Goal: Information Seeking & Learning: Learn about a topic

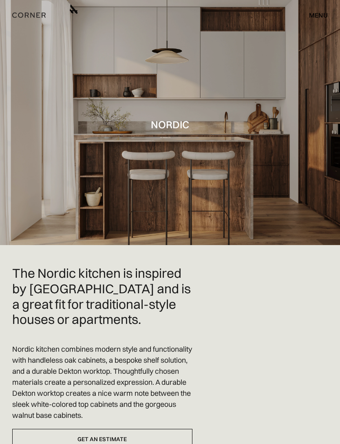
click at [29, 13] on img "home" at bounding box center [28, 15] width 33 height 11
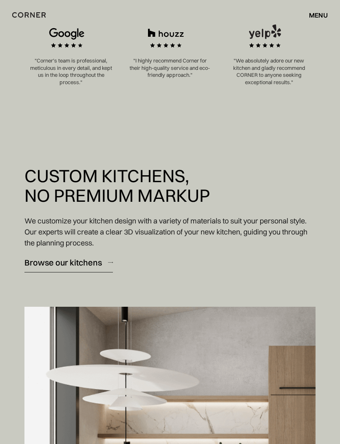
scroll to position [577, 0]
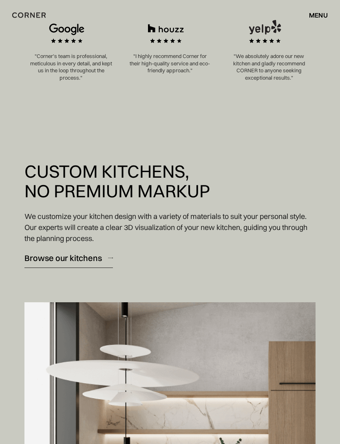
click at [90, 263] on div "Browse our kitchens" at bounding box center [63, 257] width 78 height 11
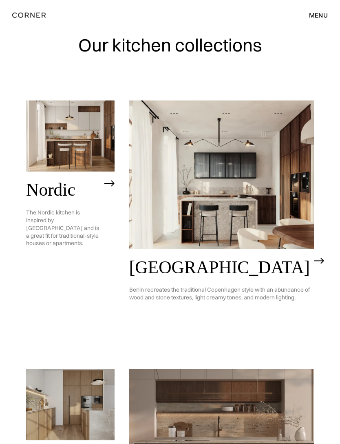
click at [274, 170] on img at bounding box center [221, 174] width 185 height 148
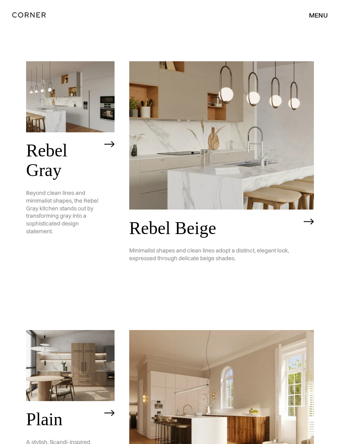
scroll to position [1414, 0]
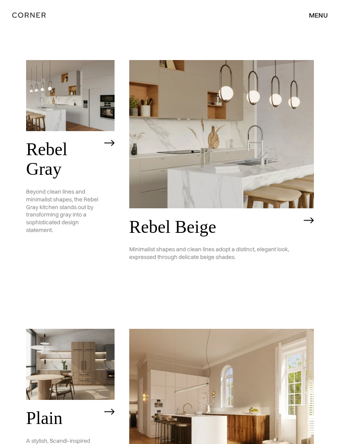
click at [94, 329] on img at bounding box center [70, 364] width 89 height 71
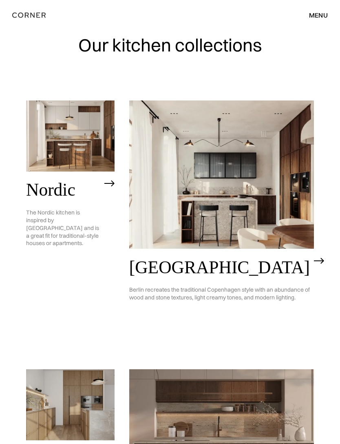
scroll to position [1441, 0]
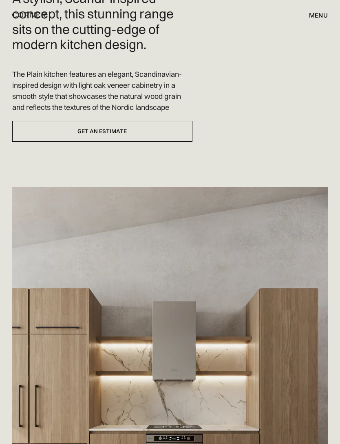
scroll to position [301, 0]
